Goal: Task Accomplishment & Management: Complete application form

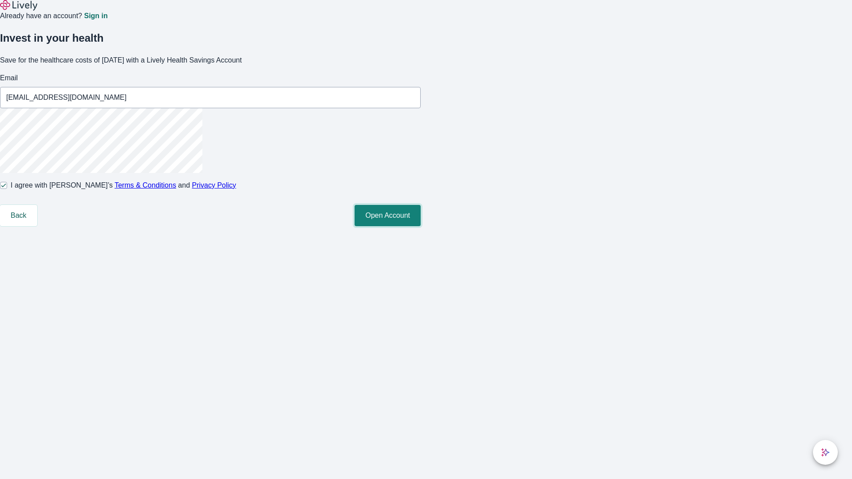
click at [421, 226] on button "Open Account" at bounding box center [388, 215] width 66 height 21
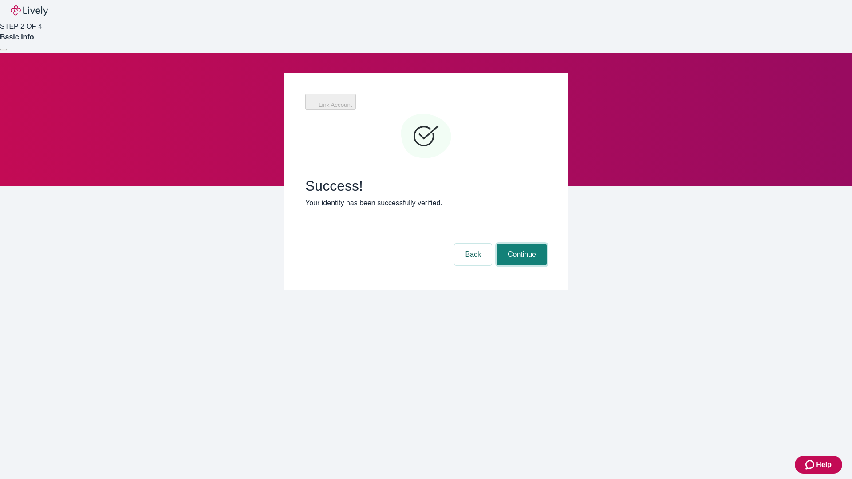
click at [520, 244] on button "Continue" at bounding box center [522, 254] width 50 height 21
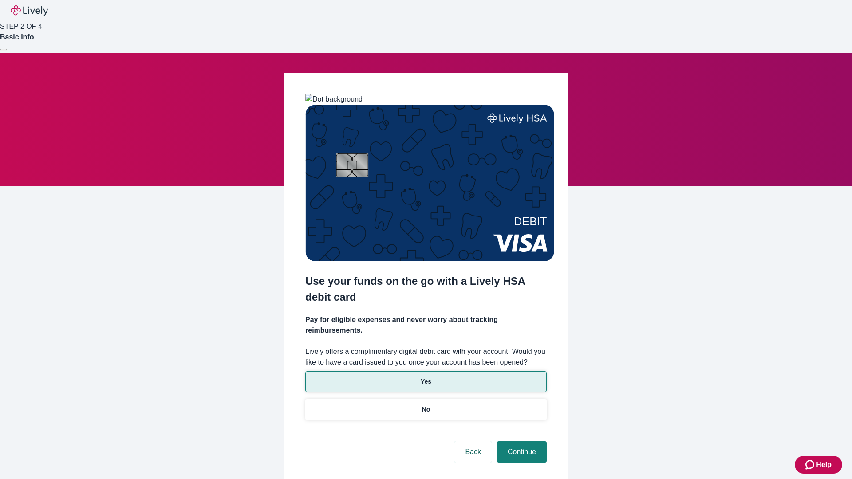
click at [425, 377] on p "Yes" at bounding box center [426, 381] width 11 height 9
click at [520, 441] on button "Continue" at bounding box center [522, 451] width 50 height 21
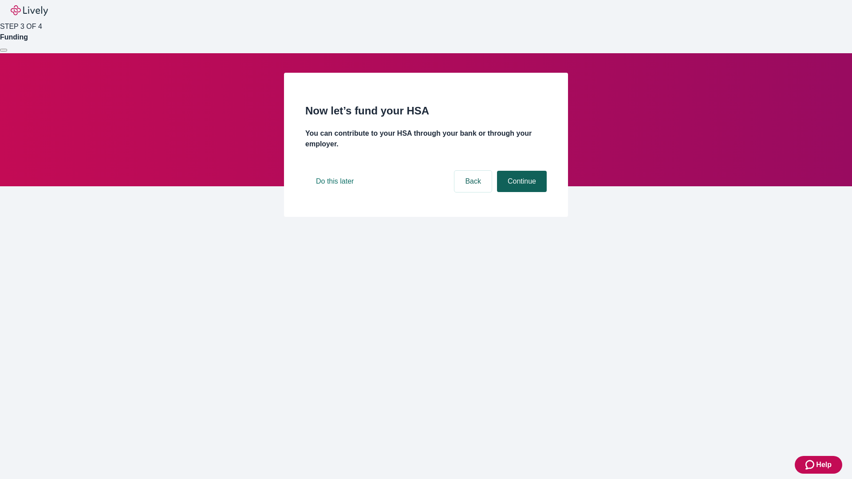
click at [520, 192] on button "Continue" at bounding box center [522, 181] width 50 height 21
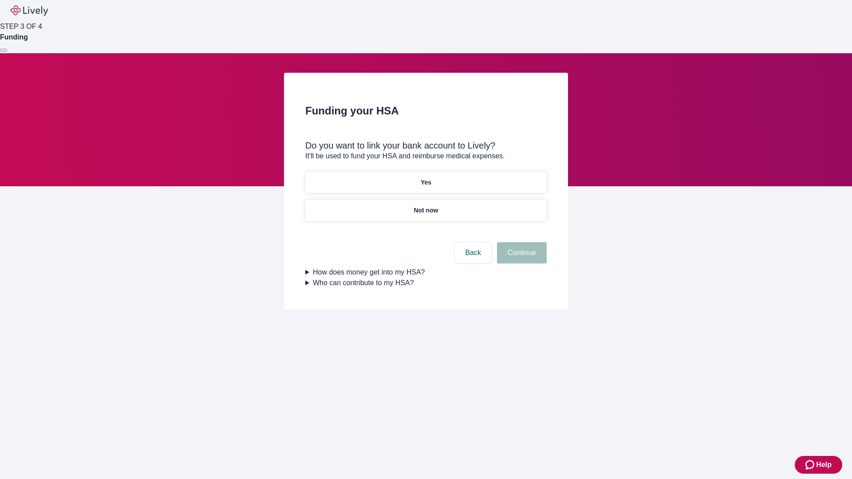
click at [425, 206] on p "Not now" at bounding box center [426, 210] width 24 height 9
click at [520, 258] on button "Continue" at bounding box center [522, 252] width 50 height 21
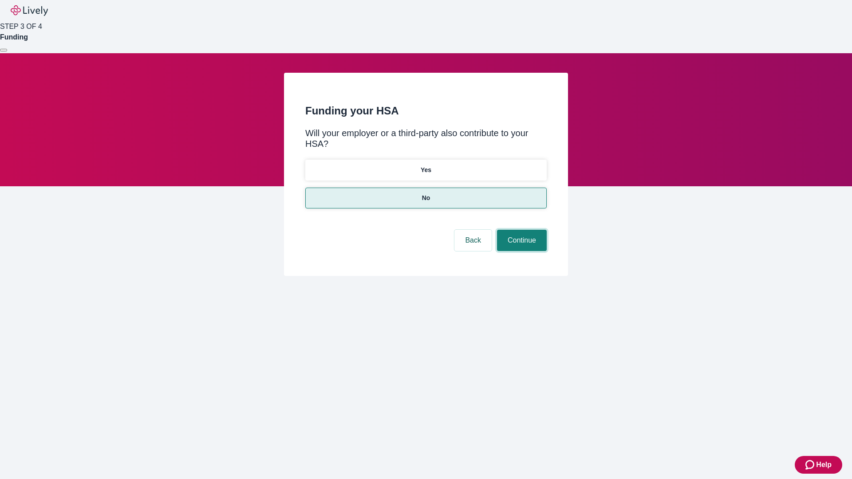
click at [520, 230] on button "Continue" at bounding box center [522, 240] width 50 height 21
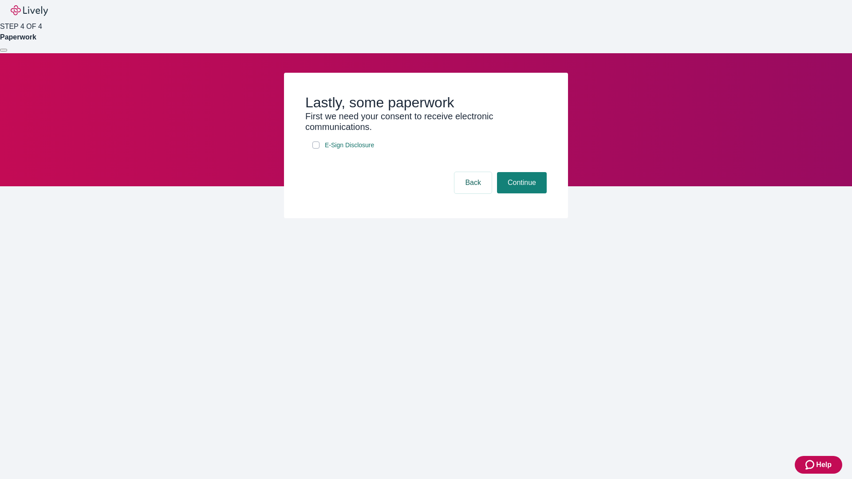
click at [316, 149] on input "E-Sign Disclosure" at bounding box center [315, 145] width 7 height 7
checkbox input "true"
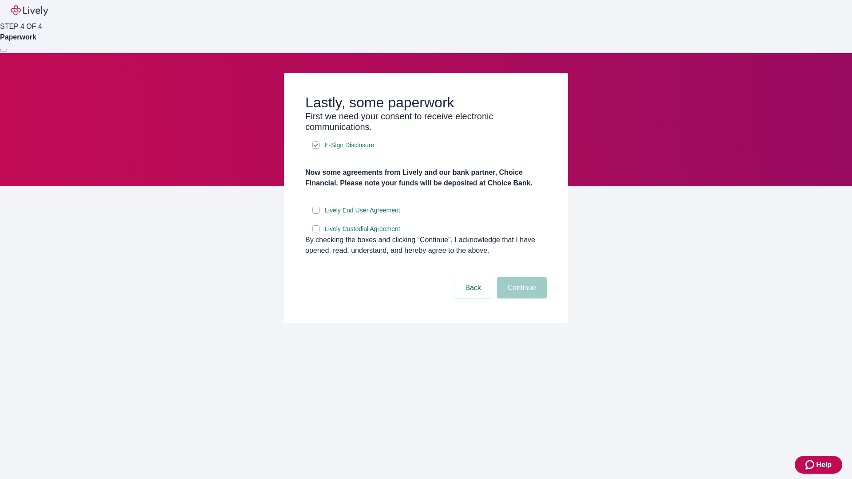
click at [316, 214] on input "Lively End User Agreement" at bounding box center [315, 210] width 7 height 7
checkbox input "true"
click at [316, 232] on input "Lively Custodial Agreement" at bounding box center [315, 228] width 7 height 7
checkbox input "true"
click at [520, 299] on button "Continue" at bounding box center [522, 287] width 50 height 21
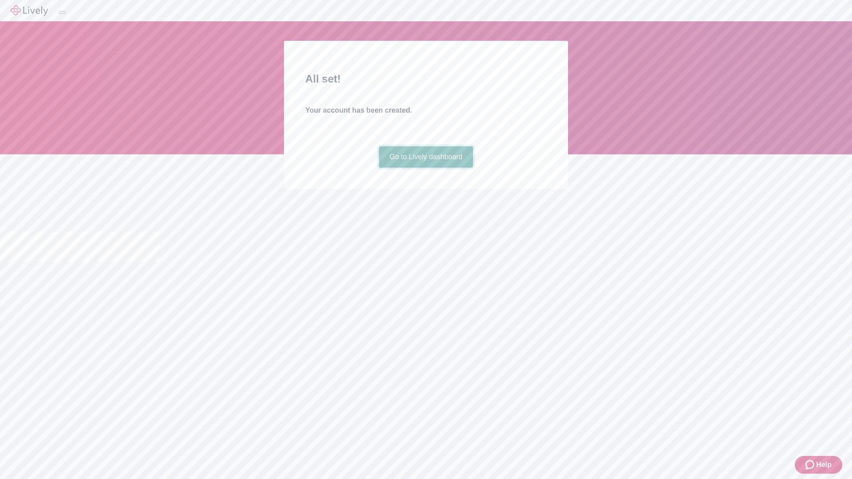
click at [425, 168] on link "Go to Lively dashboard" at bounding box center [426, 156] width 95 height 21
